Goal: Check status

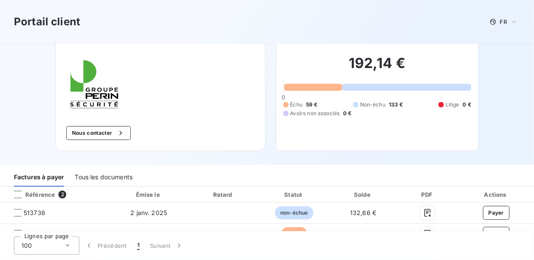
scroll to position [32, 0]
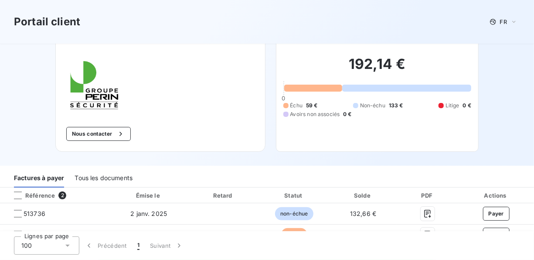
click at [62, 193] on span "2" at bounding box center [62, 195] width 8 height 8
click at [219, 199] on div "Retard" at bounding box center [223, 195] width 68 height 9
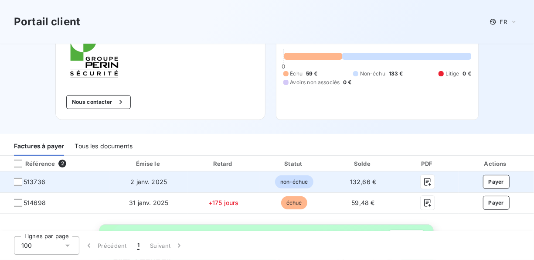
scroll to position [76, 0]
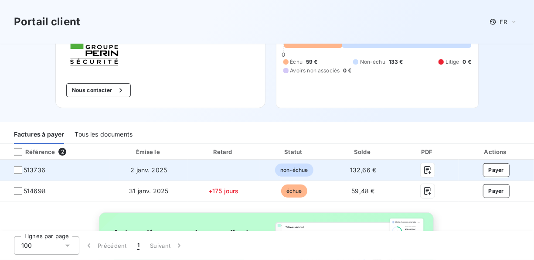
click at [294, 171] on span "non-échue" at bounding box center [294, 169] width 38 height 13
click at [423, 169] on icon "button" at bounding box center [427, 170] width 9 height 9
